Goal: Navigation & Orientation: Find specific page/section

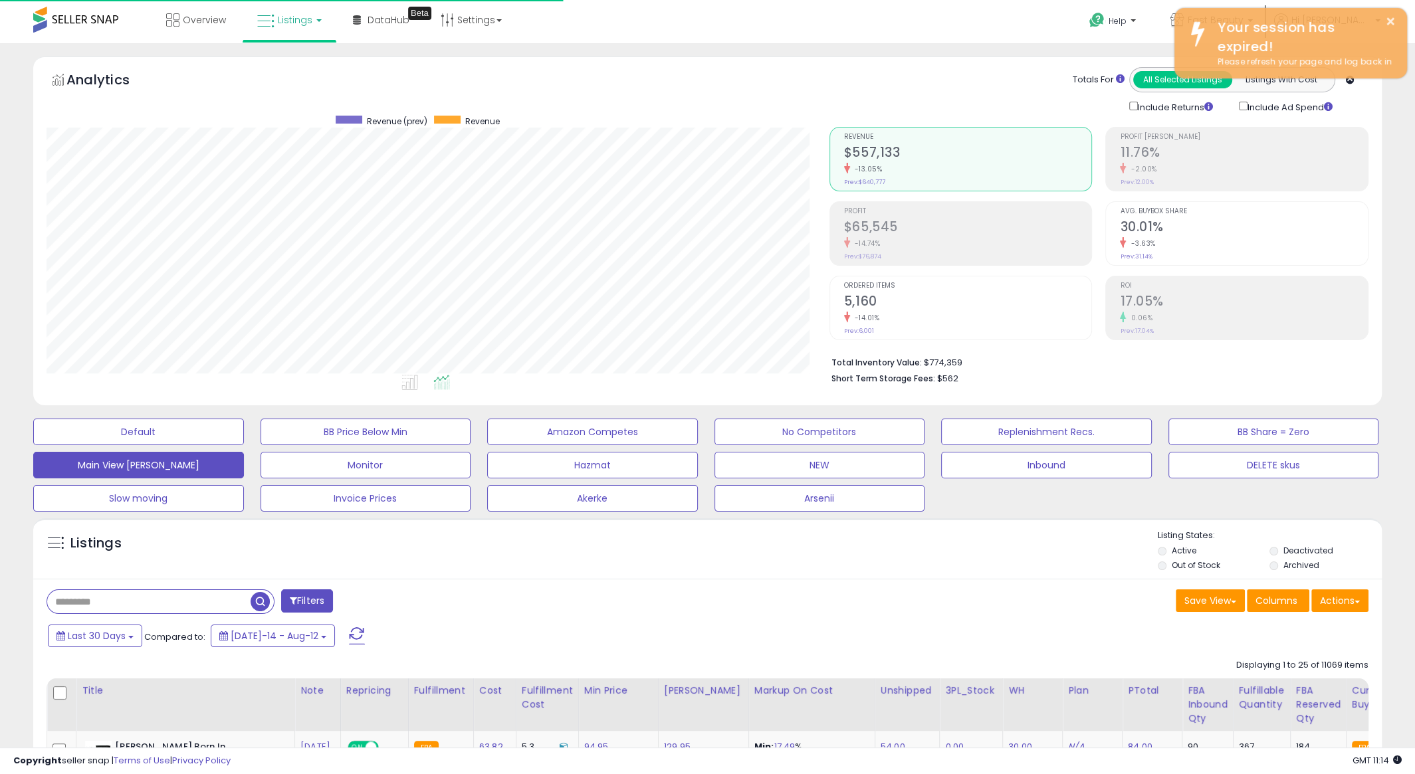
scroll to position [272, 782]
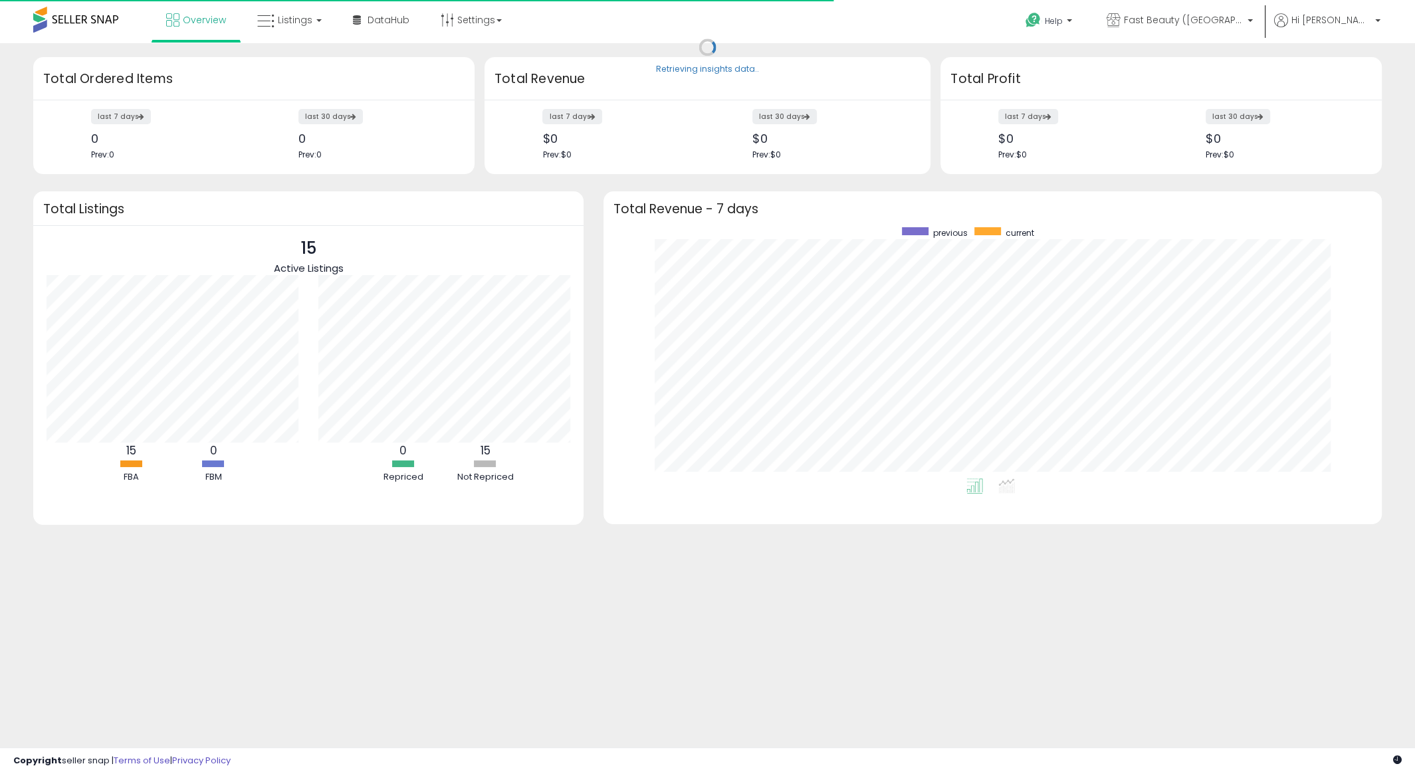
scroll to position [251, 751]
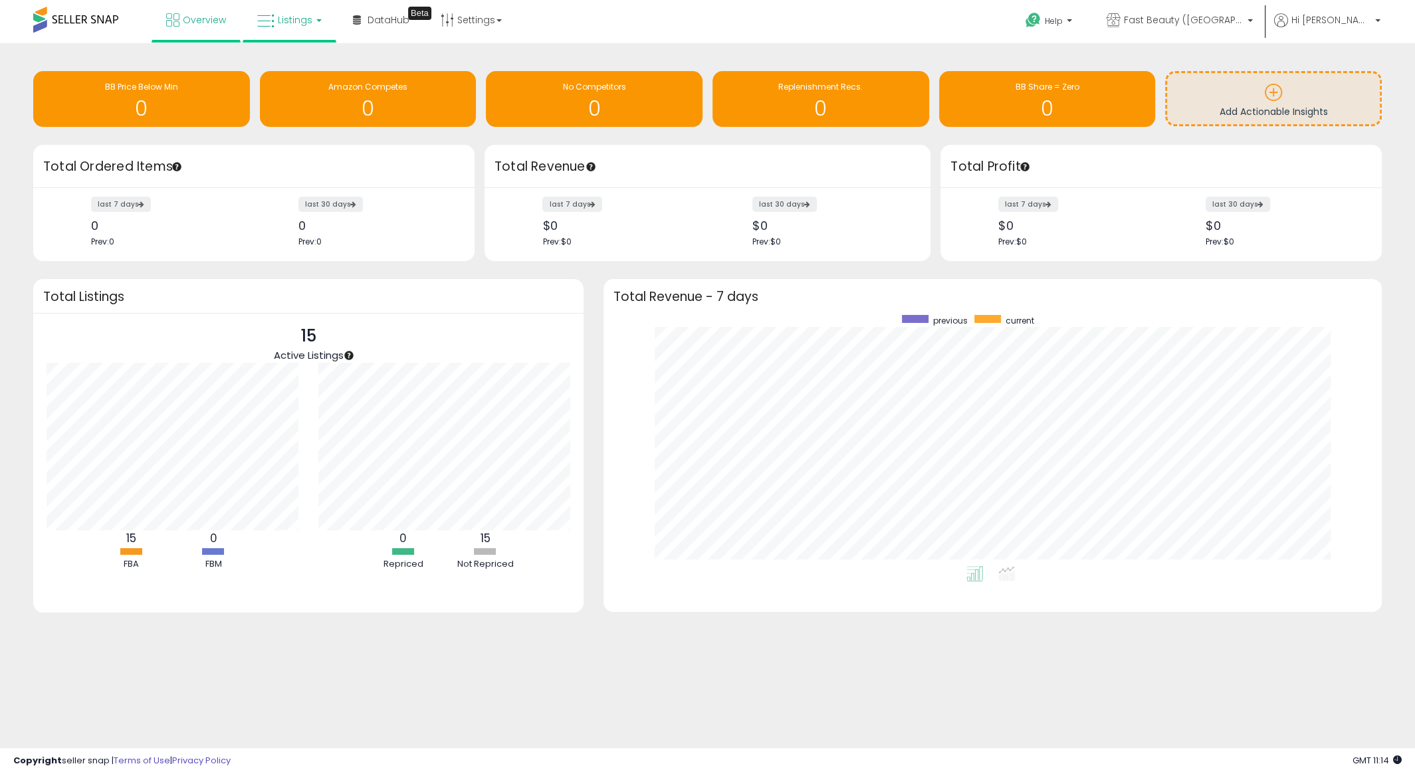
click at [288, 27] on link "Listings" at bounding box center [289, 20] width 84 height 40
click at [298, 80] on link at bounding box center [299, 68] width 92 height 27
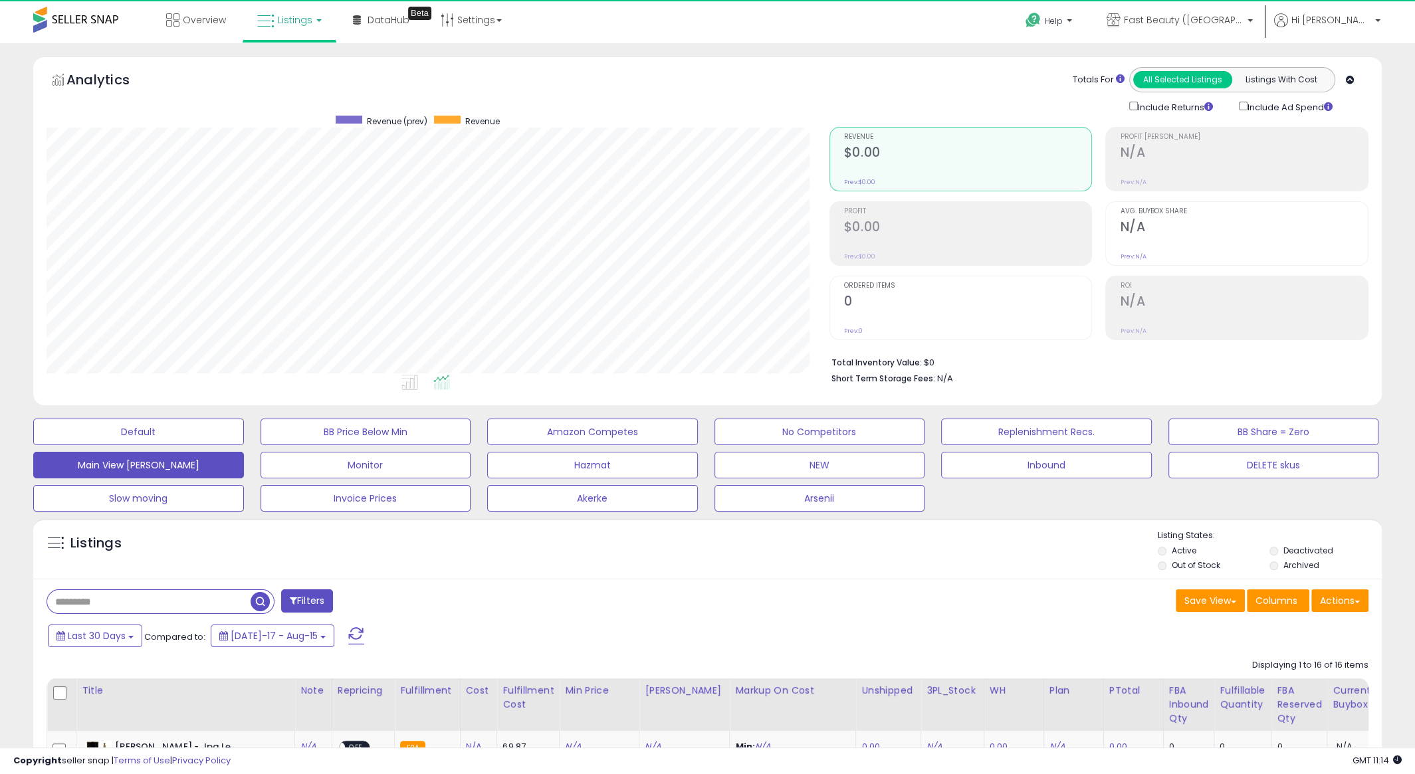
scroll to position [272, 782]
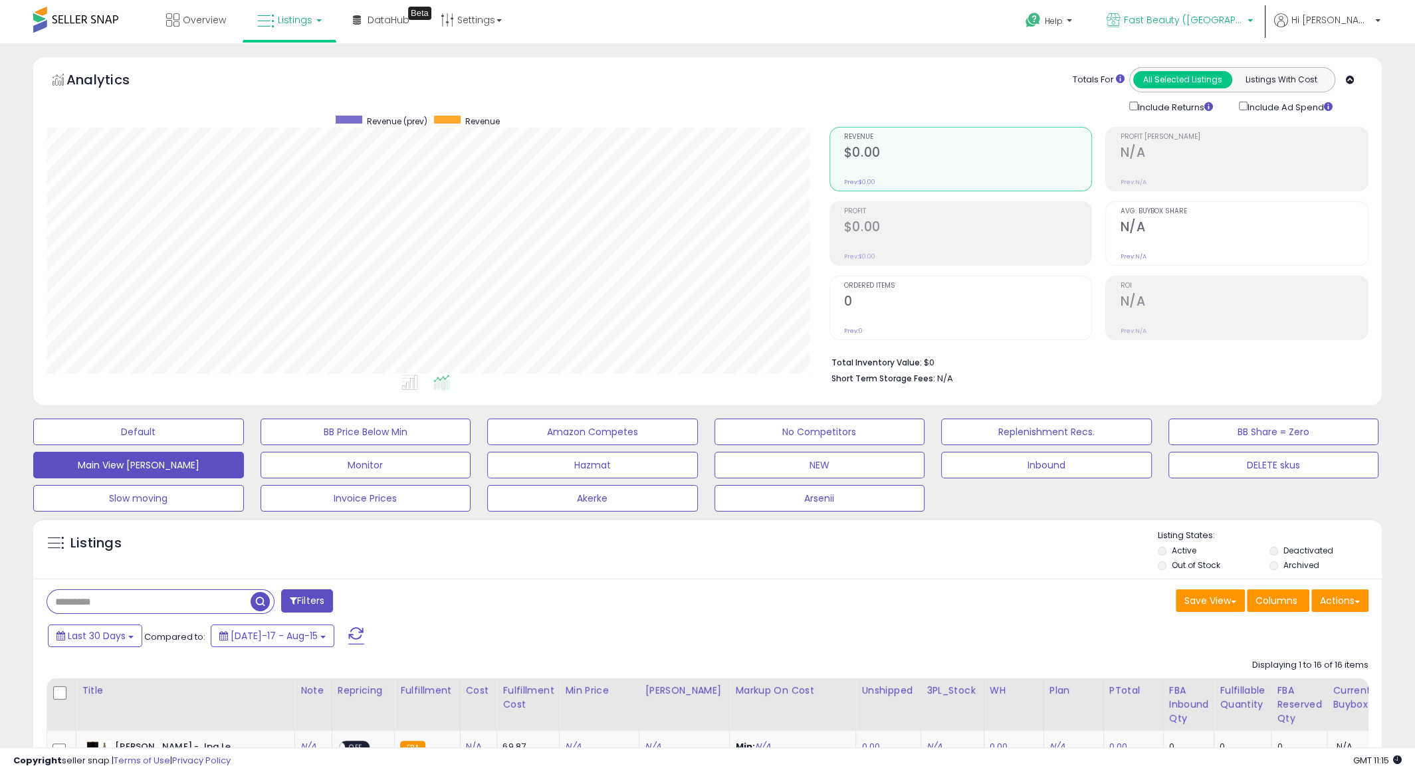
click at [1229, 16] on span "Fast Beauty ([GEOGRAPHIC_DATA])" at bounding box center [1184, 19] width 120 height 13
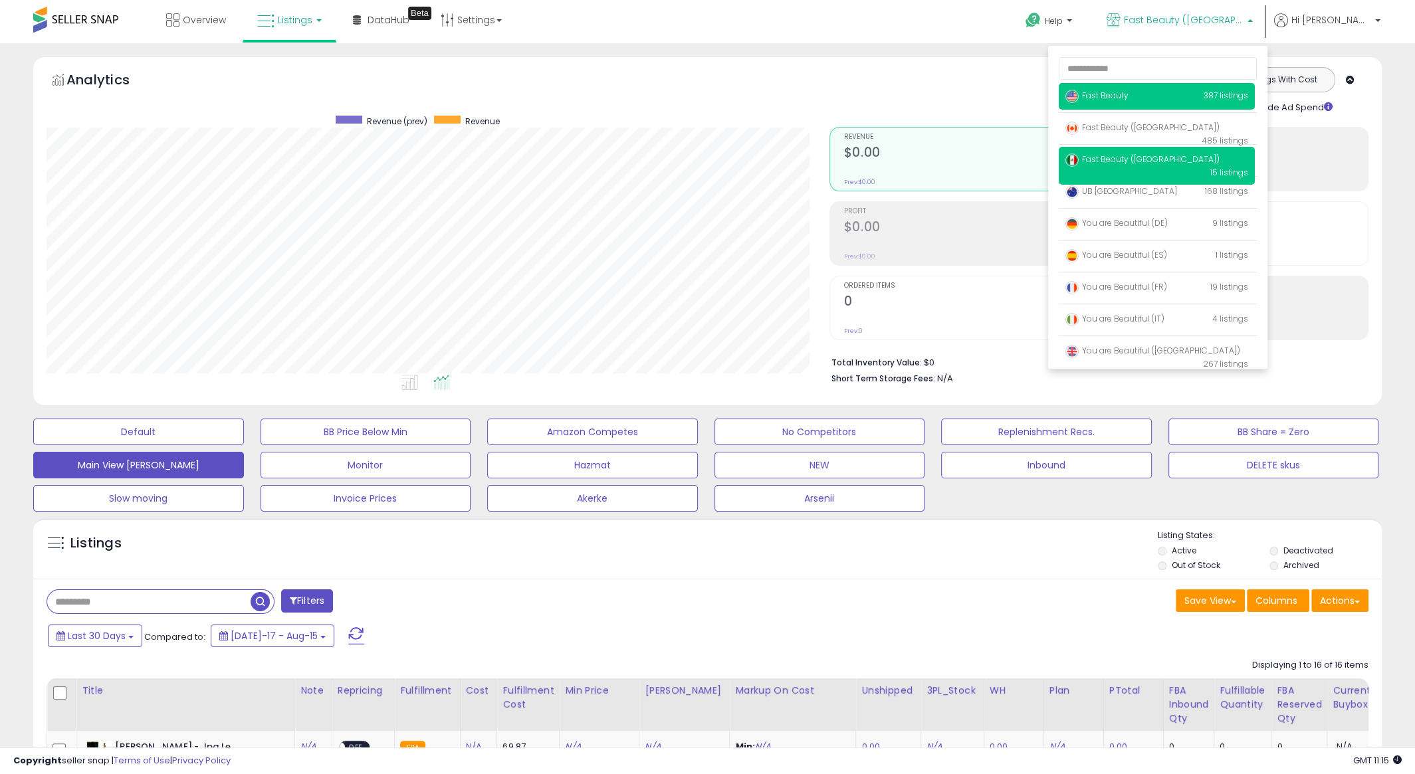
click at [1154, 102] on p "Fast Beauty 387 listings" at bounding box center [1157, 96] width 196 height 27
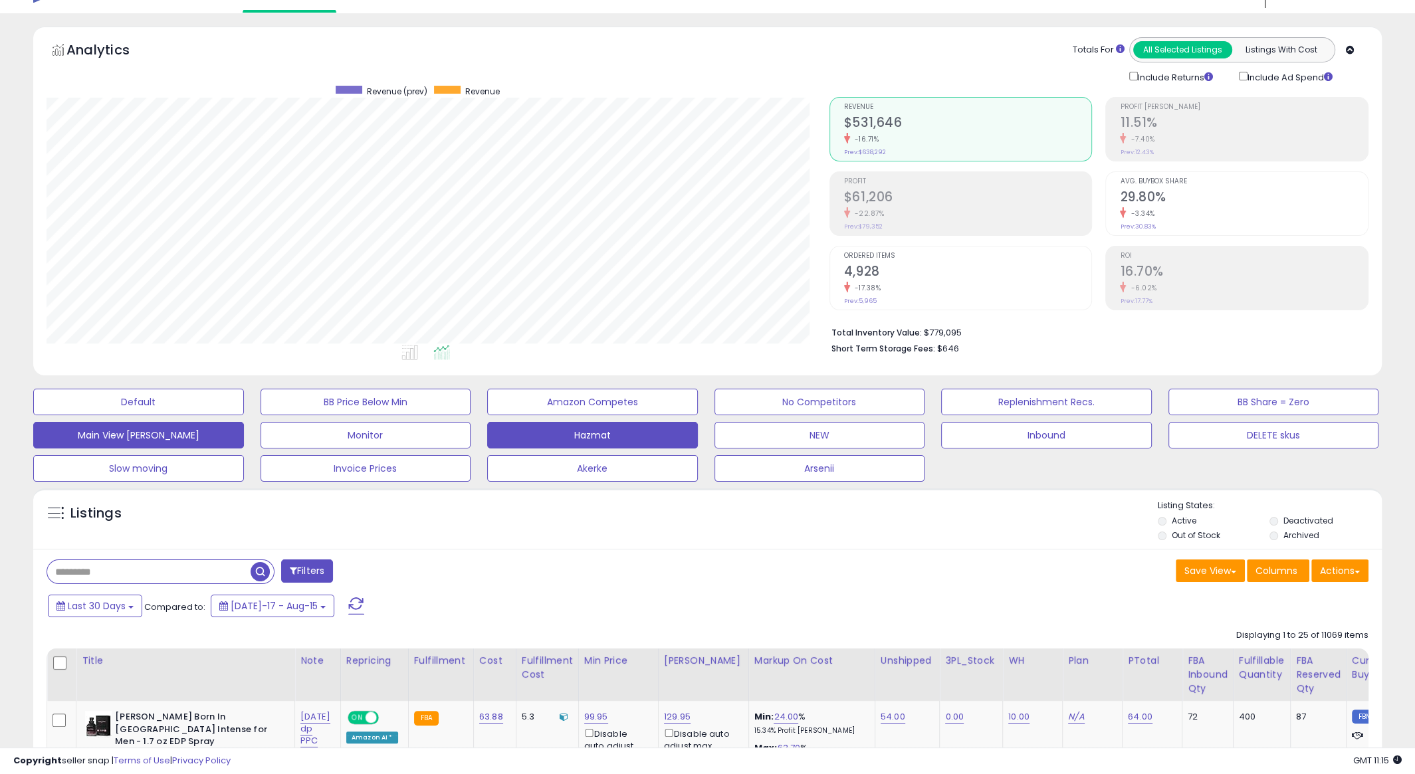
scroll to position [37, 0]
